Goal: Information Seeking & Learning: Learn about a topic

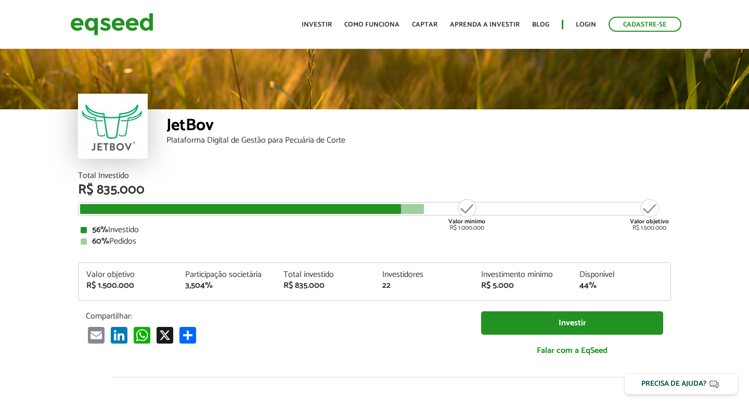
scroll to position [1203, 0]
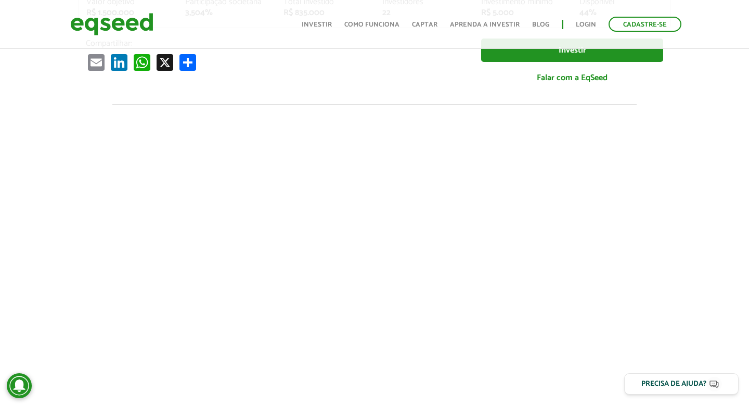
scroll to position [0, 0]
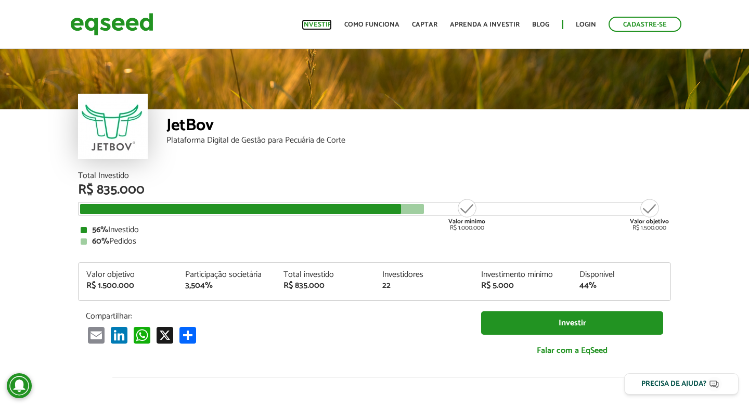
click at [312, 28] on link "Investir" at bounding box center [317, 24] width 30 height 7
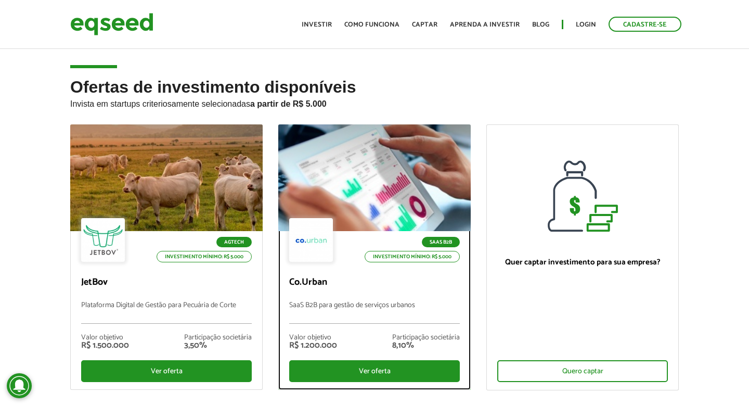
click at [384, 181] on div at bounding box center [374, 178] width 231 height 128
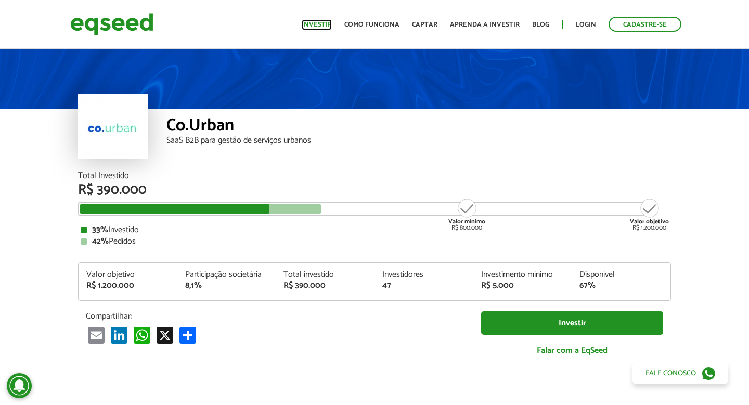
click at [317, 28] on link "Investir" at bounding box center [317, 24] width 30 height 7
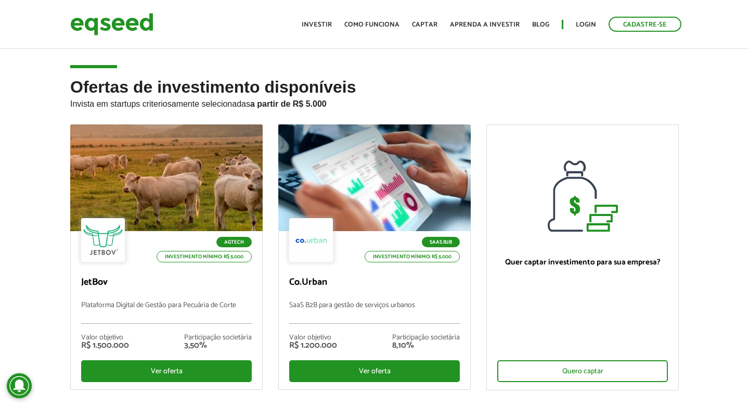
click at [34, 152] on div "Ofertas de investimento disponíveis Invista em startups criteriosamente selecio…" at bounding box center [374, 267] width 749 height 379
